Goal: Check status: Check status

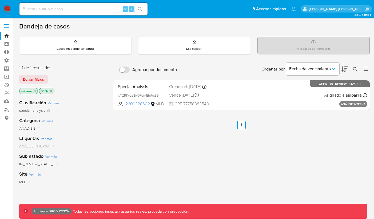
click at [99, 8] on input at bounding box center [83, 9] width 128 height 7
paste input "1865047206"
type input "1865047206"
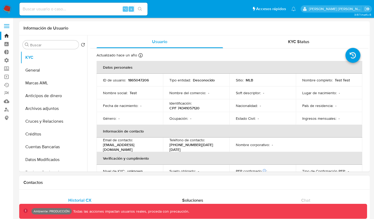
select select "10"
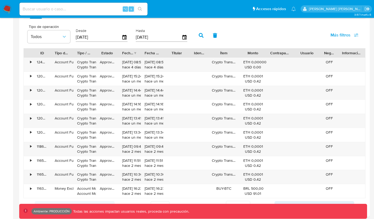
scroll to position [517, 0]
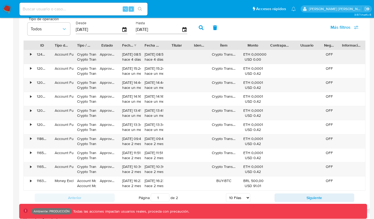
click at [31, 54] on div "•" at bounding box center [30, 54] width 1 height 5
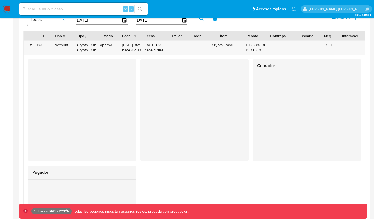
scroll to position [524, 0]
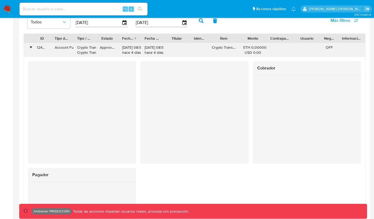
click at [30, 49] on div "•" at bounding box center [30, 47] width 1 height 5
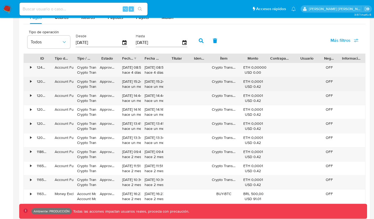
scroll to position [482, 0]
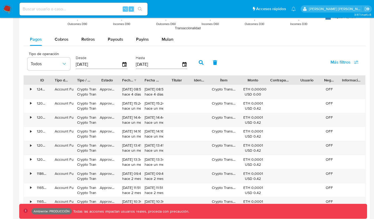
click at [345, 61] on span "Más filtros" at bounding box center [340, 62] width 20 height 13
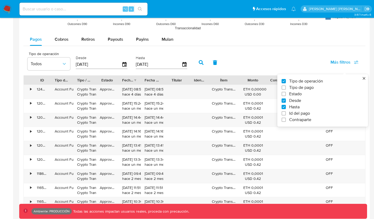
click at [289, 114] on span "Id del pago" at bounding box center [299, 113] width 21 height 5
click at [286, 114] on input "Id del pago" at bounding box center [284, 113] width 4 height 4
checkbox input "true"
click at [223, 70] on div at bounding box center [220, 64] width 52 height 13
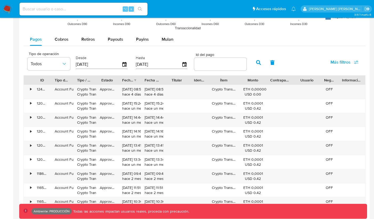
click at [223, 66] on input "number" at bounding box center [220, 64] width 52 height 7
paste input "120646932310"
type input "120646932310"
click at [256, 65] on icon "button" at bounding box center [258, 62] width 5 height 5
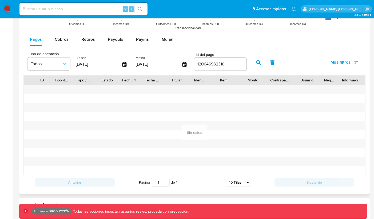
click at [270, 62] on icon "button" at bounding box center [272, 62] width 5 height 5
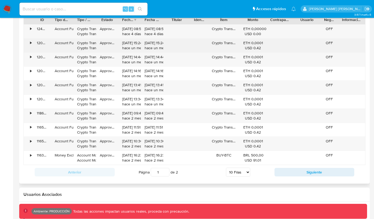
scroll to position [555, 0]
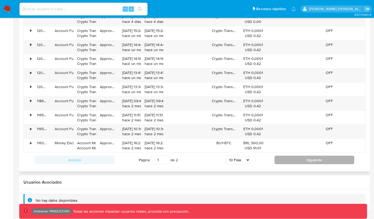
click at [283, 159] on button "Siguiente" at bounding box center [314, 160] width 80 height 9
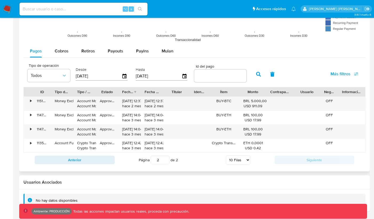
scroll to position [465, 0]
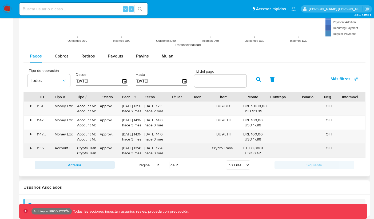
click at [31, 146] on div "•" at bounding box center [30, 148] width 1 height 5
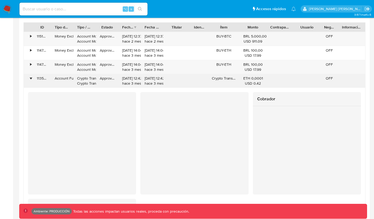
click at [33, 79] on div "•" at bounding box center [28, 81] width 9 height 14
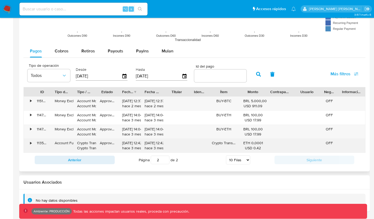
scroll to position [470, 0]
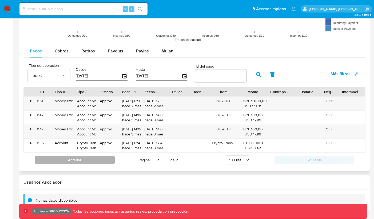
click at [95, 161] on button "Anterior" at bounding box center [75, 160] width 80 height 9
type input "1"
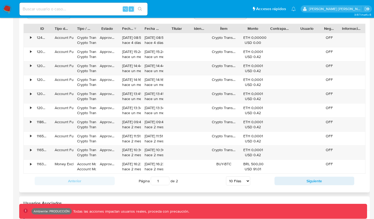
scroll to position [555, 0]
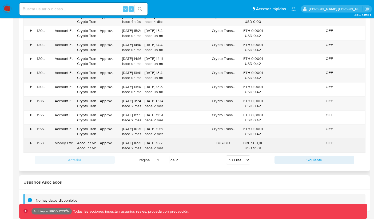
click at [31, 144] on div "•" at bounding box center [30, 143] width 1 height 5
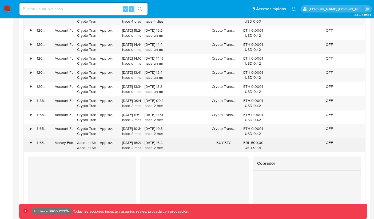
click at [31, 145] on div "•" at bounding box center [30, 143] width 1 height 5
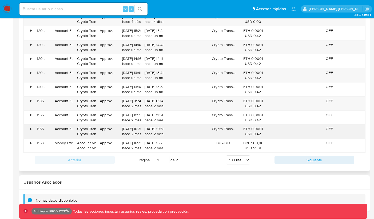
click at [31, 129] on div "•" at bounding box center [30, 129] width 1 height 5
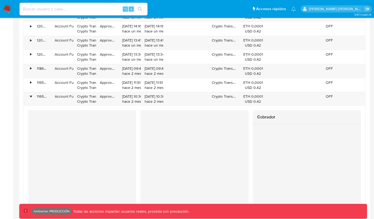
scroll to position [591, 0]
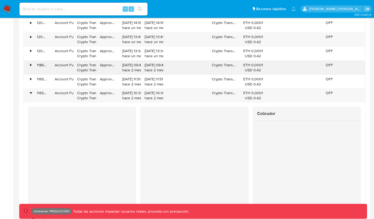
click at [31, 68] on div "•" at bounding box center [28, 68] width 9 height 14
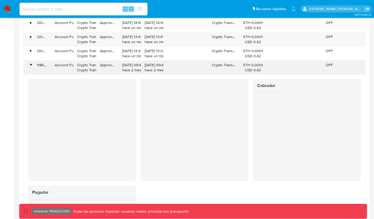
click at [31, 68] on div "•" at bounding box center [28, 68] width 9 height 14
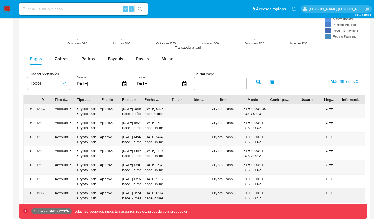
scroll to position [462, 0]
click at [136, 58] on span "Payins" at bounding box center [142, 59] width 13 height 6
select select "10"
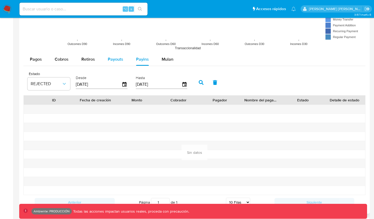
click at [117, 61] on span "Payouts" at bounding box center [115, 59] width 15 height 6
select select "10"
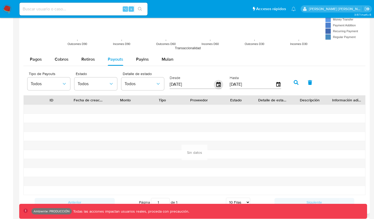
click at [222, 85] on icon "button" at bounding box center [218, 84] width 9 height 9
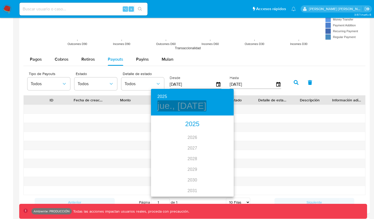
click at [188, 109] on h4 "jue., [DATE]" at bounding box center [181, 106] width 49 height 11
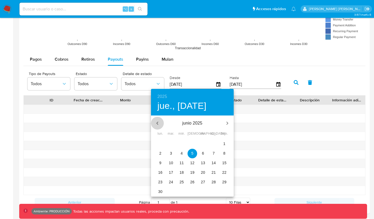
click at [161, 121] on button "button" at bounding box center [157, 123] width 13 height 13
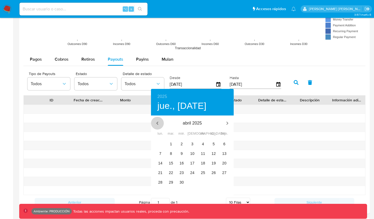
click at [161, 121] on div "abril 2025 mayo 2025" at bounding box center [192, 123] width 83 height 13
click at [161, 121] on div "marzo 2025" at bounding box center [192, 123] width 83 height 13
click at [159, 122] on div "marzo 2025" at bounding box center [192, 123] width 83 height 13
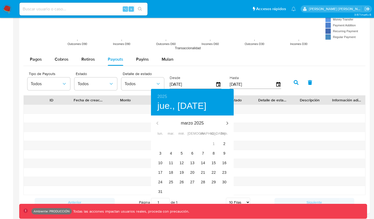
click at [158, 123] on div "marzo 2025" at bounding box center [192, 123] width 83 height 13
click at [223, 141] on button "2" at bounding box center [224, 144] width 10 height 10
type input "[DATE]"
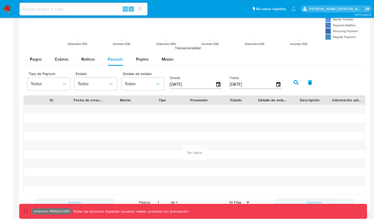
click at [293, 86] on button "button" at bounding box center [296, 82] width 14 height 13
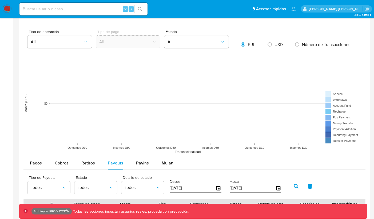
scroll to position [384, 0]
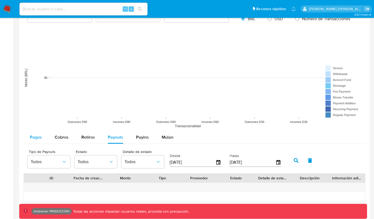
click at [45, 137] on button "Pagos" at bounding box center [35, 137] width 25 height 13
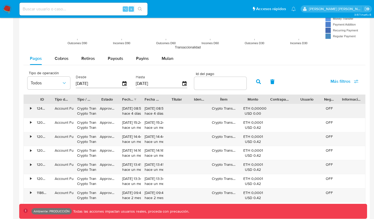
scroll to position [464, 0]
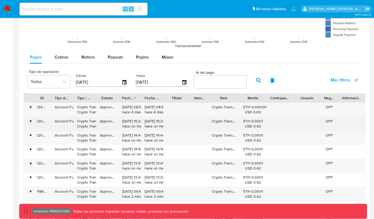
click at [33, 121] on div "120639959594" at bounding box center [42, 124] width 18 height 14
click at [32, 121] on div "•" at bounding box center [28, 124] width 9 height 14
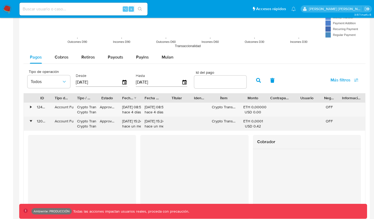
click at [31, 121] on div "•" at bounding box center [30, 121] width 1 height 5
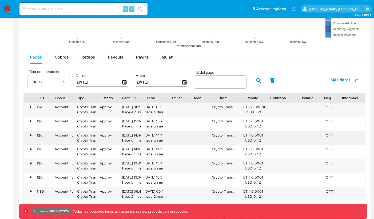
click at [29, 135] on div "•" at bounding box center [28, 138] width 9 height 14
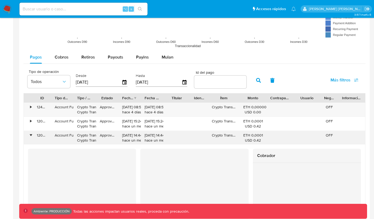
click at [30, 135] on div "•" at bounding box center [30, 135] width 1 height 5
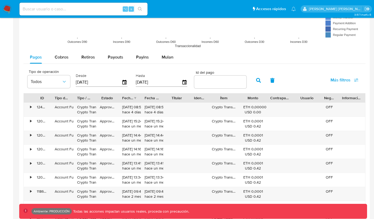
scroll to position [464, 0]
click at [93, 12] on input at bounding box center [83, 9] width 128 height 7
paste input "1865047206"
type input "1865047206"
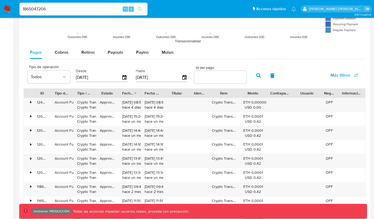
scroll to position [472, 0]
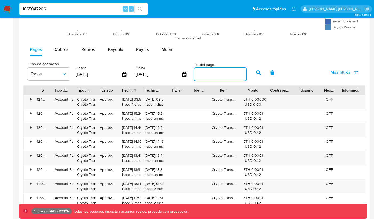
click at [214, 75] on input "number" at bounding box center [220, 74] width 52 height 7
paste input "124087583154"
type input "124087583154"
click at [256, 73] on icon "button" at bounding box center [258, 72] width 5 height 5
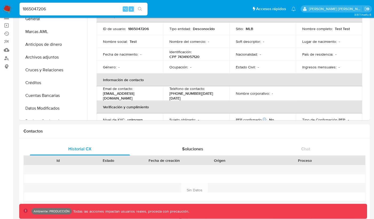
scroll to position [0, 0]
